Goal: Task Accomplishment & Management: Manage account settings

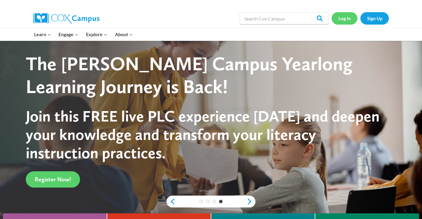
click at [346, 18] on link "Log In" at bounding box center [345, 18] width 26 height 12
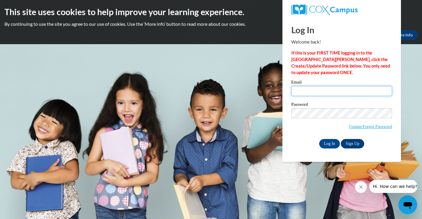
type input "[EMAIL_ADDRESS][DOMAIN_NAME]"
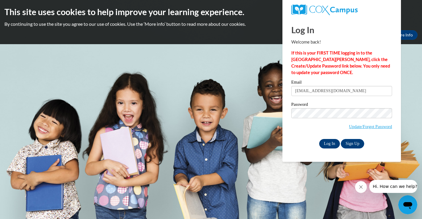
click at [329, 142] on input "Log In" at bounding box center [329, 143] width 21 height 9
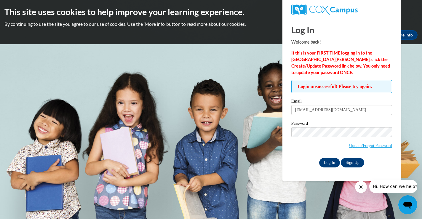
click at [333, 162] on input "Log In" at bounding box center [329, 162] width 21 height 9
drag, startPoint x: 355, startPoint y: 110, endPoint x: 290, endPoint y: 112, distance: 64.9
type input "LOISSMITH1010@gmail.com"
click at [327, 161] on input "Log In" at bounding box center [329, 162] width 21 height 9
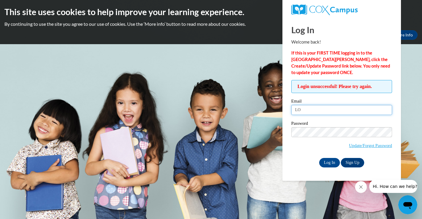
type input "L"
type input "[EMAIL_ADDRESS][DOMAIN_NAME]"
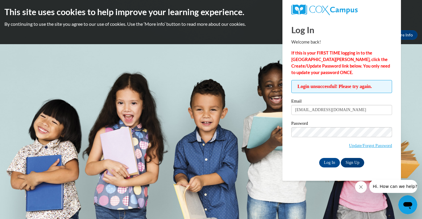
click at [354, 161] on link "Sign Up" at bounding box center [352, 162] width 23 height 9
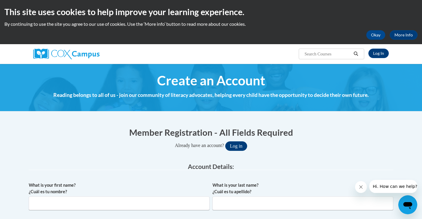
click at [239, 146] on button "Log in" at bounding box center [236, 145] width 22 height 9
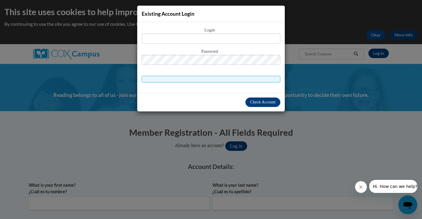
click at [239, 146] on body "This site uses cookies to help improve your learning experience. By continuing …" at bounding box center [211, 109] width 422 height 219
click at [157, 39] on input "text" at bounding box center [211, 38] width 139 height 10
click at [147, 41] on input "text" at bounding box center [211, 38] width 139 height 10
click at [242, 39] on input "loissmith1010@gmail.com" at bounding box center [211, 38] width 139 height 10
drag, startPoint x: 240, startPoint y: 37, endPoint x: 182, endPoint y: 41, distance: 58.2
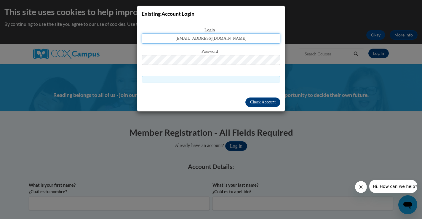
click at [182, 41] on input "loissmith1010@gmail.com" at bounding box center [211, 38] width 139 height 10
type input "[EMAIL_ADDRESS][DOMAIN_NAME]"
click at [255, 103] on span "Check Account" at bounding box center [262, 102] width 25 height 4
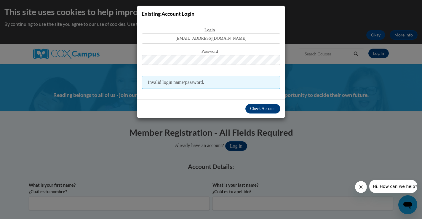
type input "[EMAIL_ADDRESS][DOMAIN_NAME]"
click at [260, 111] on span "Check Account" at bounding box center [262, 108] width 25 height 4
click at [273, 108] on span "Check Account" at bounding box center [262, 108] width 25 height 4
click at [149, 82] on span "Invalid login name/password." at bounding box center [211, 82] width 139 height 13
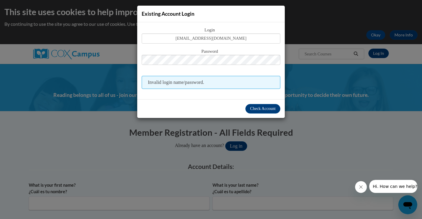
drag, startPoint x: 268, startPoint y: 101, endPoint x: 268, endPoint y: 97, distance: 4.4
click at [268, 101] on div "Check Account" at bounding box center [211, 108] width 148 height 19
click at [210, 29] on span "Login" at bounding box center [211, 30] width 139 height 7
drag, startPoint x: 149, startPoint y: 12, endPoint x: 162, endPoint y: 13, distance: 12.7
click at [149, 13] on span "Existing Account Login" at bounding box center [168, 14] width 53 height 6
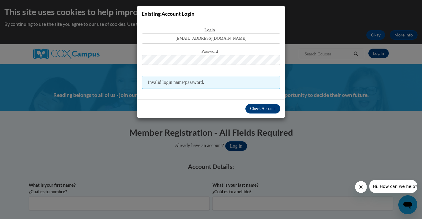
click at [239, 147] on div "Existing Account Login Login loiselaine.smithe@apsk12.org Password Invalid logi…" at bounding box center [211, 109] width 422 height 219
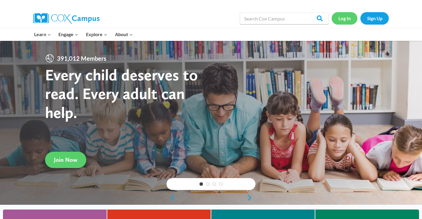
click at [339, 18] on link "Log In" at bounding box center [345, 18] width 26 height 12
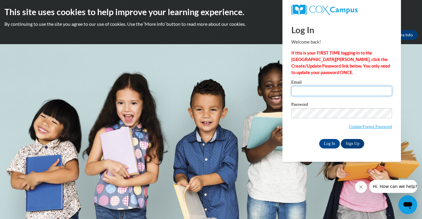
type input "[EMAIL_ADDRESS][DOMAIN_NAME]"
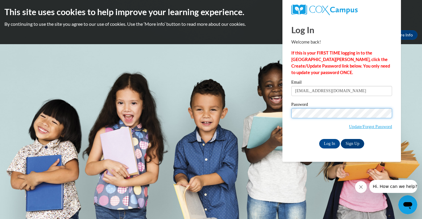
click at [329, 143] on input "Log In" at bounding box center [329, 143] width 21 height 9
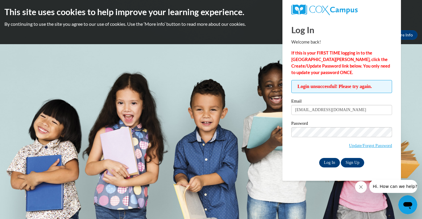
click at [326, 163] on input "Log In" at bounding box center [329, 162] width 21 height 9
click at [331, 161] on input "Log In" at bounding box center [329, 162] width 21 height 9
click at [366, 146] on link "Update/Forgot Password" at bounding box center [370, 145] width 43 height 5
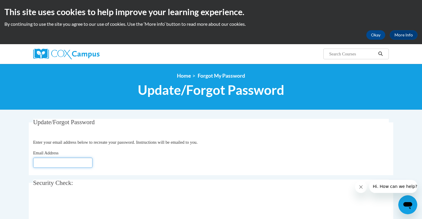
type input "[EMAIL_ADDRESS][DOMAIN_NAME]"
click at [201, 170] on fieldset "Update/Forgot Password Please enter your email address Enter your email address…" at bounding box center [211, 147] width 364 height 56
click at [266, 191] on fieldset "Security Check: Enter the security code + =" at bounding box center [211, 203] width 364 height 47
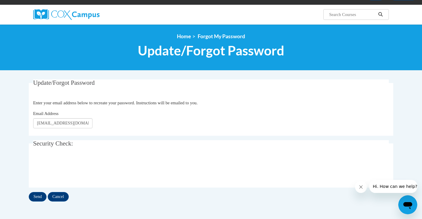
scroll to position [50, 0]
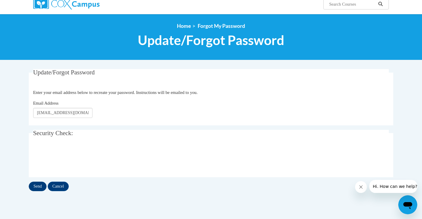
click at [35, 188] on input "Send" at bounding box center [38, 186] width 18 height 9
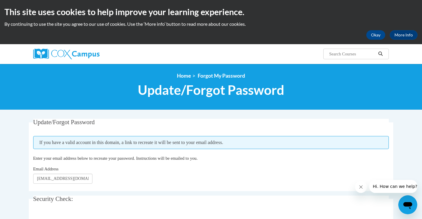
click at [231, 197] on legend "Security Check:" at bounding box center [211, 199] width 356 height 7
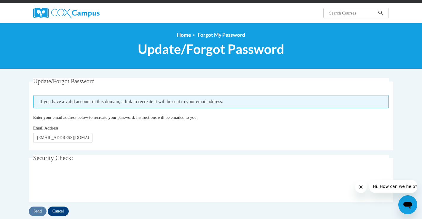
scroll to position [42, 0]
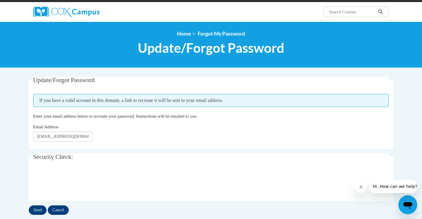
click at [37, 210] on input "Send" at bounding box center [38, 209] width 18 height 9
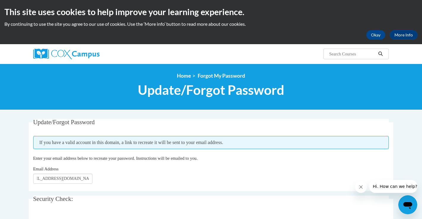
click at [89, 204] on fieldset "Security Check: Enter the security code + =" at bounding box center [211, 219] width 364 height 47
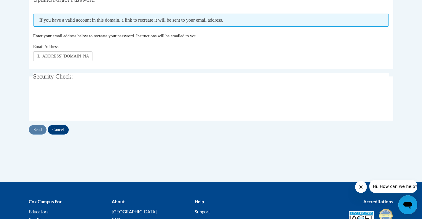
scroll to position [123, 0]
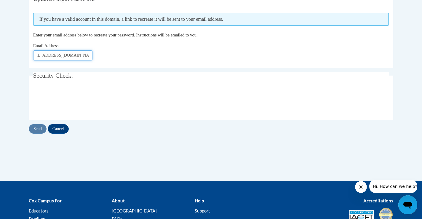
click at [89, 55] on input "loiselaine.smithe@apsk12.org" at bounding box center [62, 55] width 59 height 10
click at [86, 57] on input "[EMAIL_ADDRESS][DOMAIN_NAME]" at bounding box center [62, 55] width 59 height 10
click at [81, 54] on input "[EMAIL_ADDRESS][DOMAIN_NAME]" at bounding box center [62, 55] width 59 height 10
type input "g"
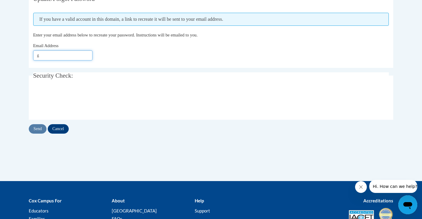
click at [44, 56] on input "g" at bounding box center [62, 55] width 59 height 10
type input "loissmith1010@gmail.com"
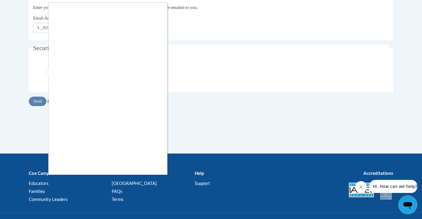
scroll to position [151, 0]
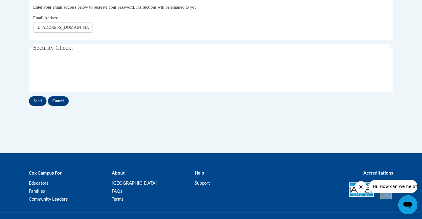
click at [38, 101] on input "Send" at bounding box center [38, 100] width 18 height 9
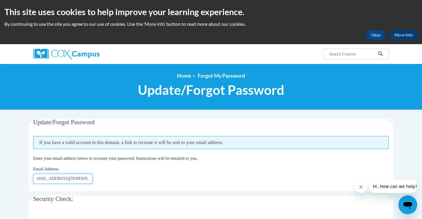
click at [80, 178] on input "loissmith1010@gmail.com" at bounding box center [62, 179] width 59 height 10
click at [87, 179] on input "loissmith1010@gmail.com" at bounding box center [62, 179] width 59 height 10
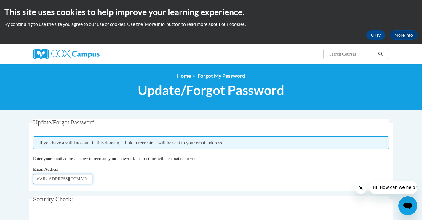
click at [87, 178] on input "loissmith1010@gmail.com" at bounding box center [62, 179] width 59 height 10
type input "l"
type input "[EMAIL_ADDRESS][DOMAIN_NAME]"
click at [110, 175] on div "Email Address loiselaine.smithe@apsk12.org" at bounding box center [211, 175] width 356 height 18
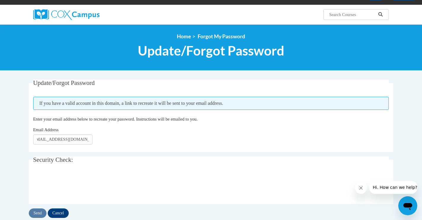
scroll to position [41, 0]
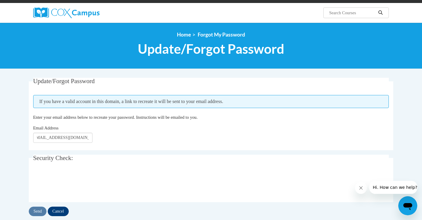
click at [58, 210] on input "Cancel" at bounding box center [58, 210] width 21 height 9
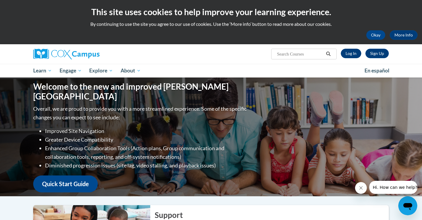
click at [353, 55] on link "Log In" at bounding box center [351, 53] width 20 height 9
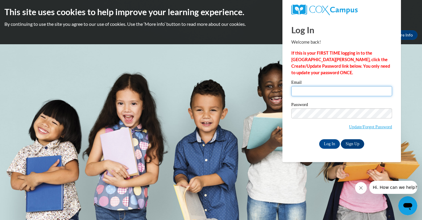
click at [305, 95] on input "Email" at bounding box center [341, 91] width 101 height 10
click at [308, 95] on input "Email" at bounding box center [341, 91] width 101 height 10
type input "[EMAIL_ADDRESS][DOMAIN_NAME]"
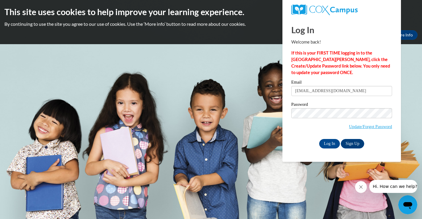
click at [347, 61] on strong "If this is your FIRST TIME logging in to the NEW Cox Campus, click the Create/U…" at bounding box center [340, 62] width 99 height 25
click at [349, 126] on link "Update/Forgot Password" at bounding box center [370, 126] width 43 height 5
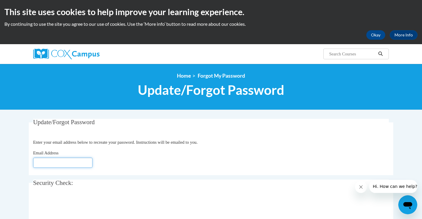
type input "[EMAIL_ADDRESS][DOMAIN_NAME]"
click at [112, 182] on legend "Security Check:" at bounding box center [211, 183] width 356 height 7
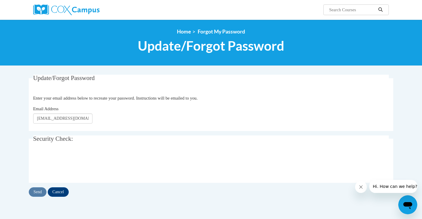
scroll to position [44, 0]
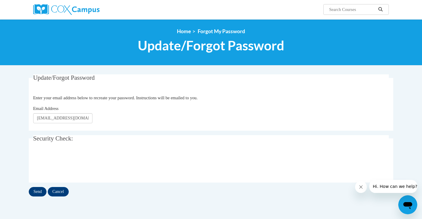
click at [35, 190] on input "Send" at bounding box center [38, 191] width 18 height 9
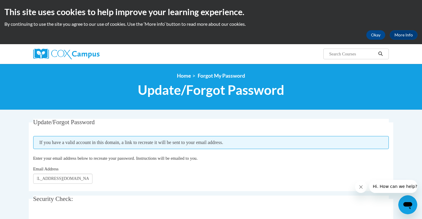
click at [265, 198] on legend "Security Check:" at bounding box center [211, 199] width 356 height 7
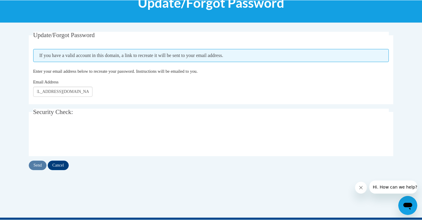
scroll to position [95, 0]
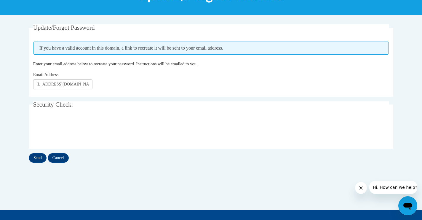
drag, startPoint x: 41, startPoint y: 156, endPoint x: 223, endPoint y: 64, distance: 204.1
click at [222, 65] on div "Update/Forgot Password Please enter your email address If you have a valid acco…" at bounding box center [211, 93] width 364 height 138
click at [40, 159] on input "Send" at bounding box center [38, 157] width 18 height 9
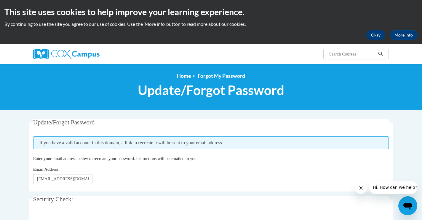
click at [373, 35] on button "Okay" at bounding box center [375, 34] width 19 height 9
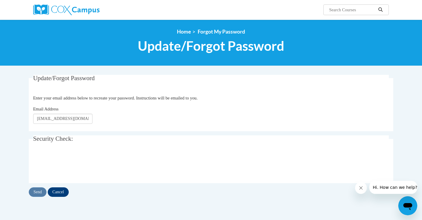
click at [61, 191] on input "Cancel" at bounding box center [58, 191] width 21 height 9
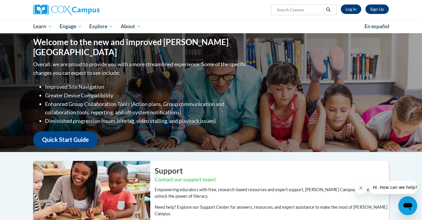
click at [352, 9] on link "Log In" at bounding box center [351, 8] width 20 height 9
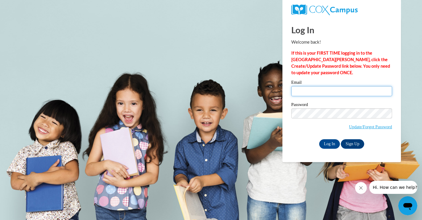
click at [317, 90] on input "Email" at bounding box center [341, 91] width 101 height 10
type input "0"
type input "[EMAIL_ADDRESS][DOMAIN_NAME]"
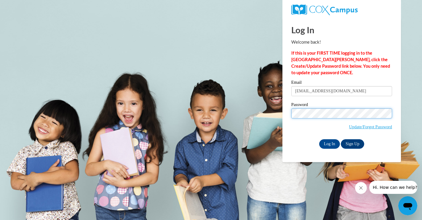
click at [329, 143] on input "Log In" at bounding box center [329, 143] width 21 height 9
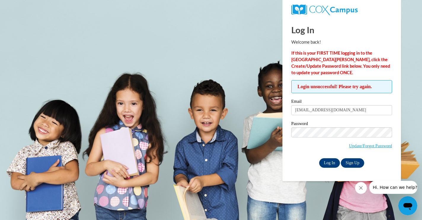
click at [323, 162] on input "Log In" at bounding box center [329, 162] width 21 height 9
click at [328, 162] on input "Log In" at bounding box center [329, 162] width 21 height 9
